Goal: Transaction & Acquisition: Purchase product/service

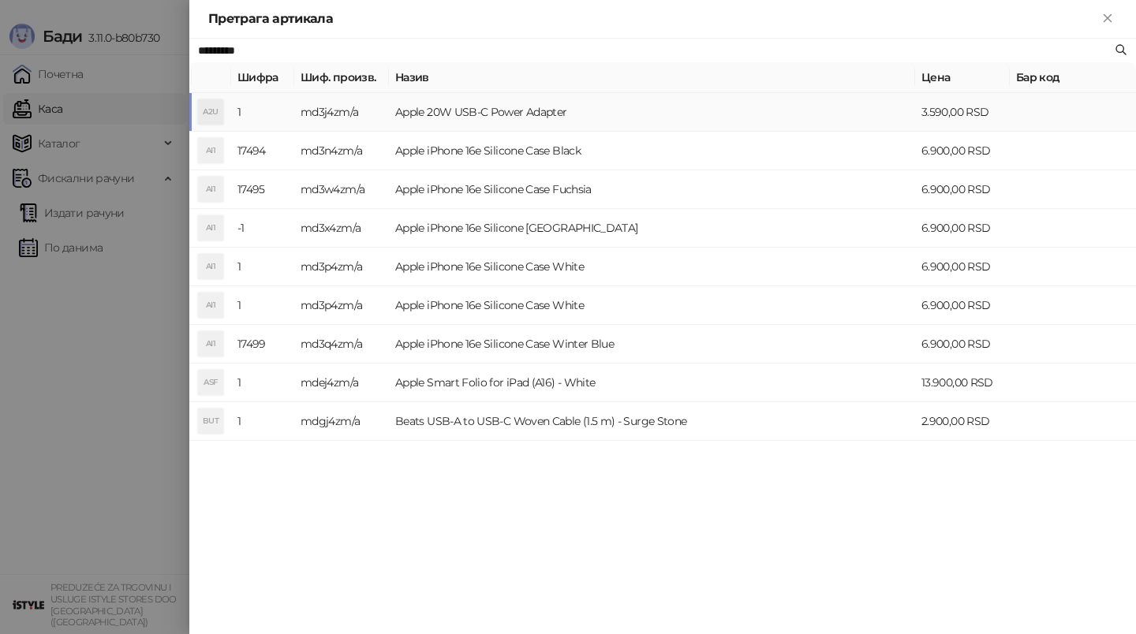
click at [629, 113] on td "Apple 20W USB-C Power Adapter" at bounding box center [652, 112] width 526 height 39
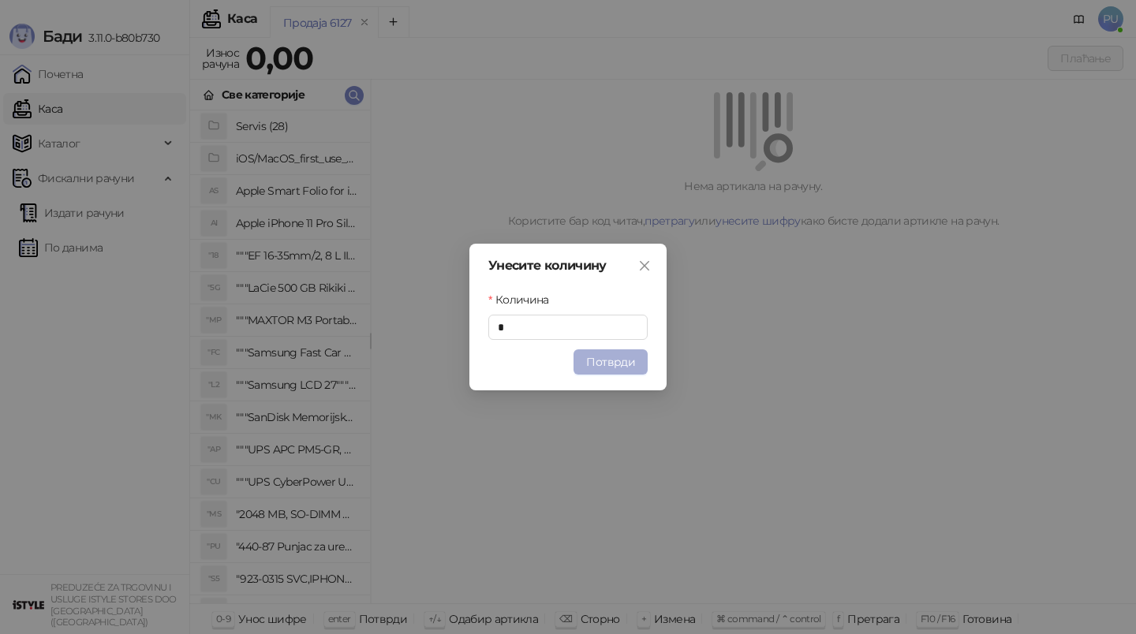
click at [625, 364] on button "Потврди" at bounding box center [611, 361] width 74 height 25
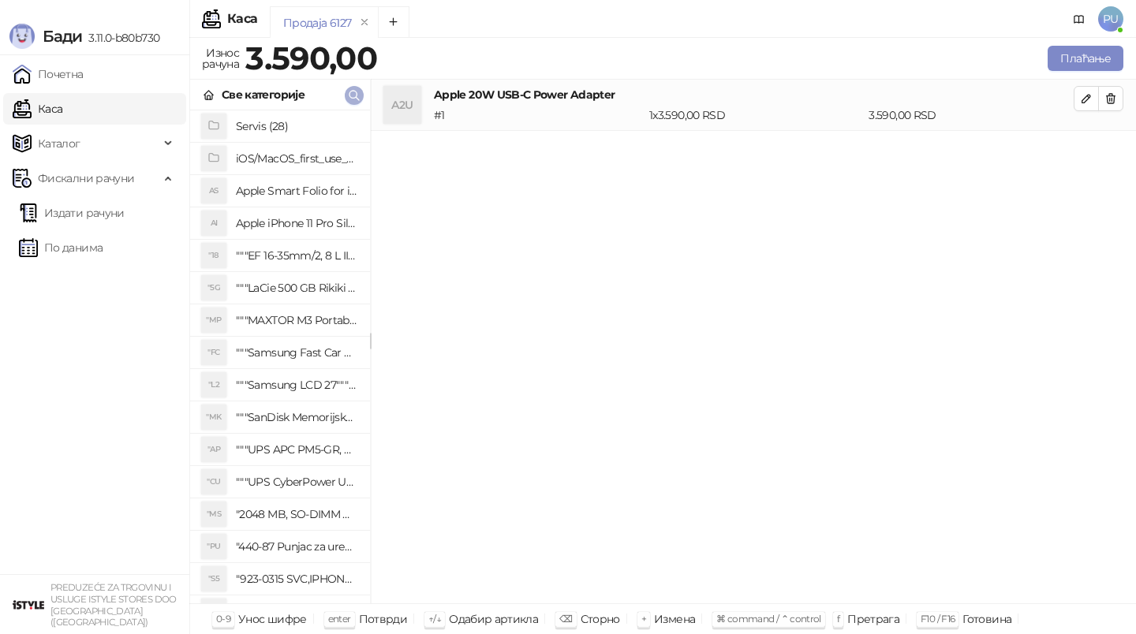
click at [361, 96] on button "button" at bounding box center [354, 95] width 19 height 19
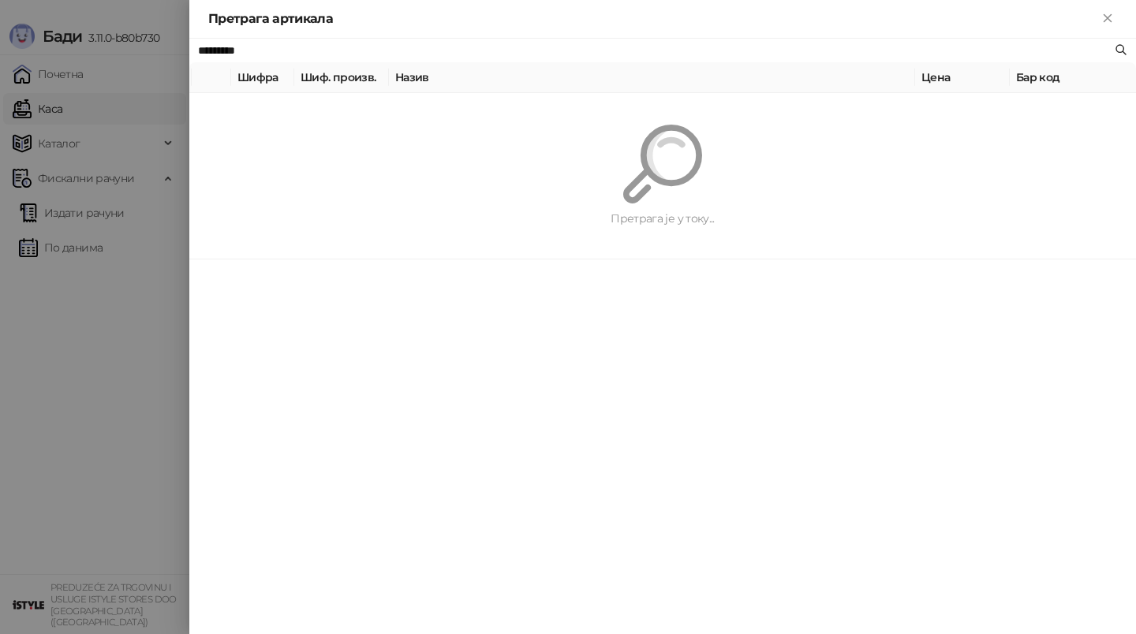
paste input "text"
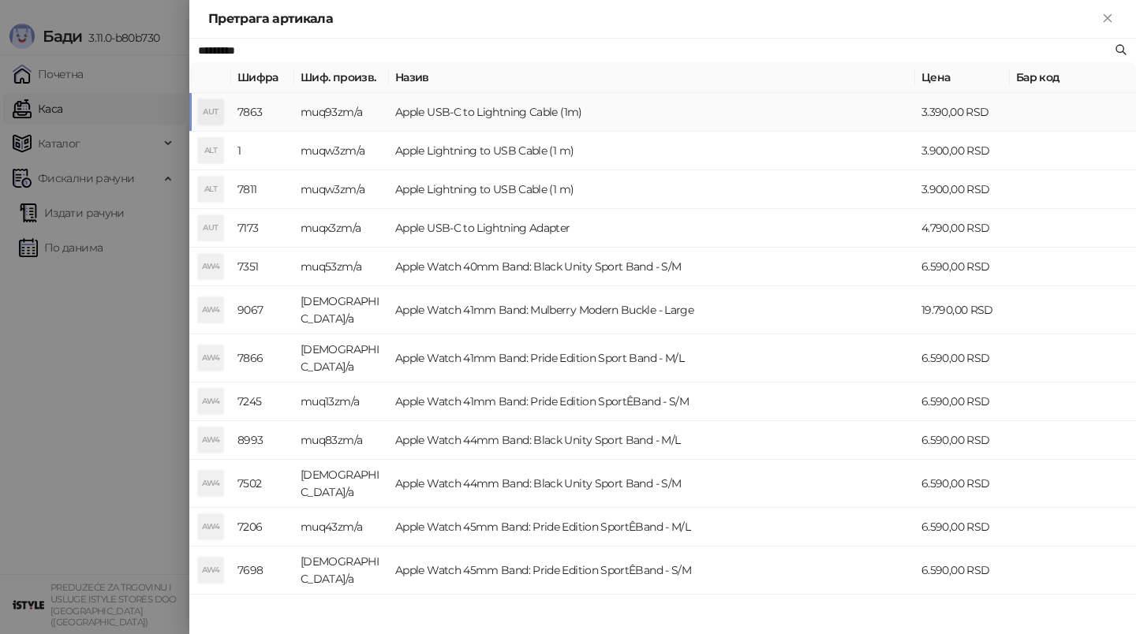
type input "*********"
click at [738, 123] on td "Apple USB-C to Lightning Cable (1m)" at bounding box center [652, 112] width 526 height 39
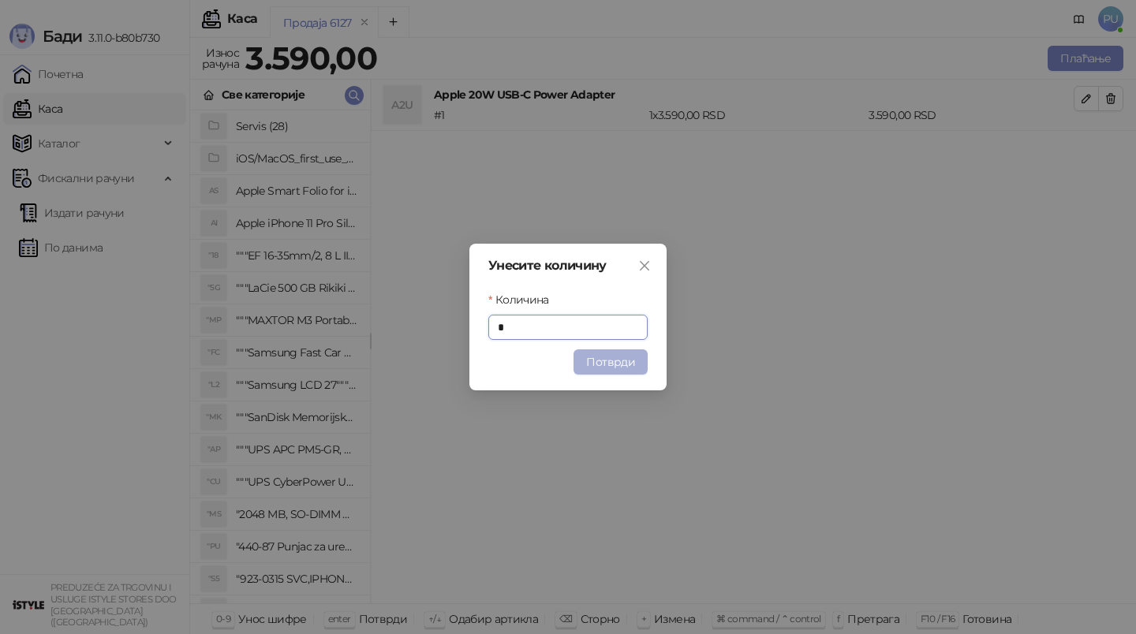
click at [633, 359] on button "Потврди" at bounding box center [611, 361] width 74 height 25
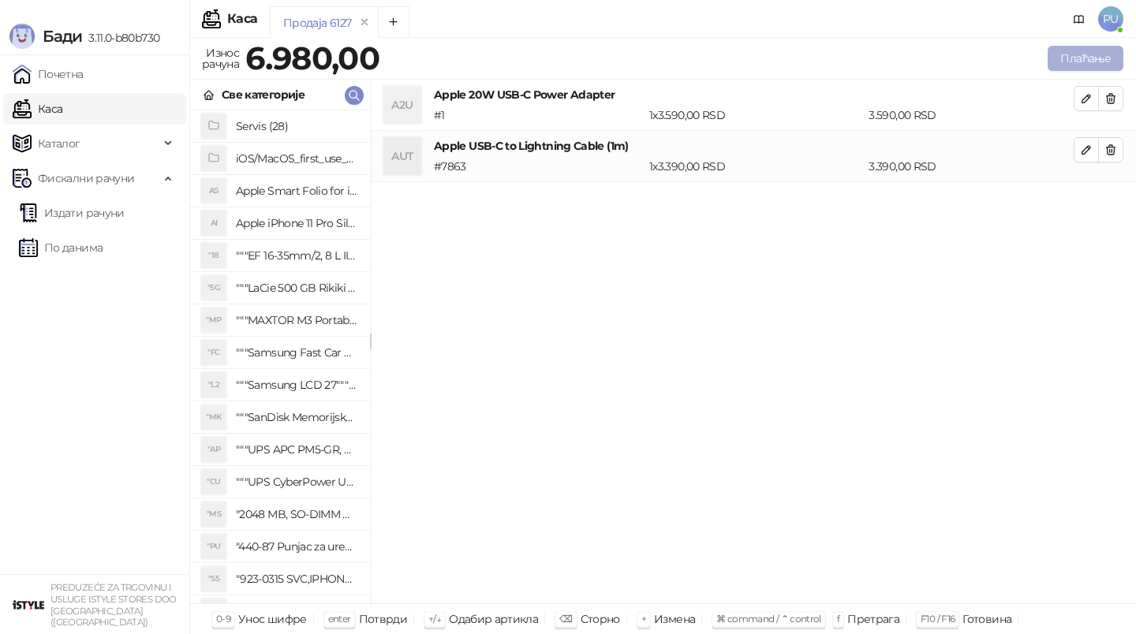
click at [1075, 49] on button "Плаћање" at bounding box center [1086, 58] width 76 height 25
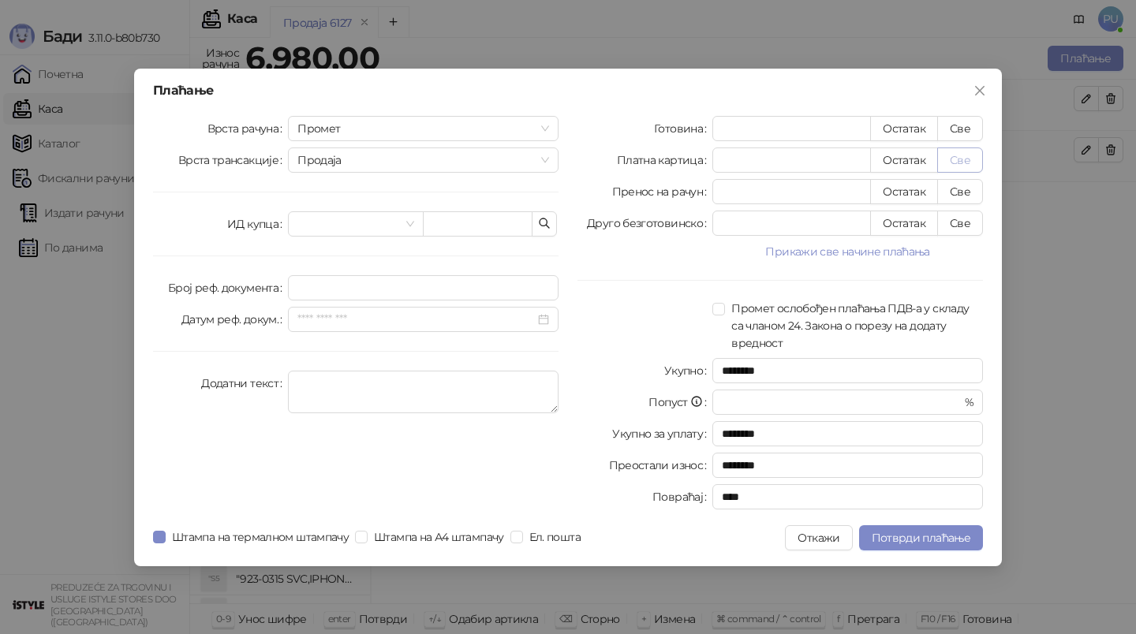
click at [974, 155] on button "Све" at bounding box center [960, 160] width 46 height 25
type input "****"
click at [923, 537] on span "Потврди плаћање" at bounding box center [921, 538] width 99 height 14
